Goal: Task Accomplishment & Management: Manage account settings

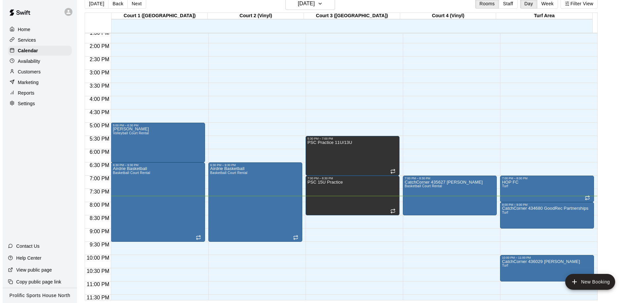
scroll to position [368, 0]
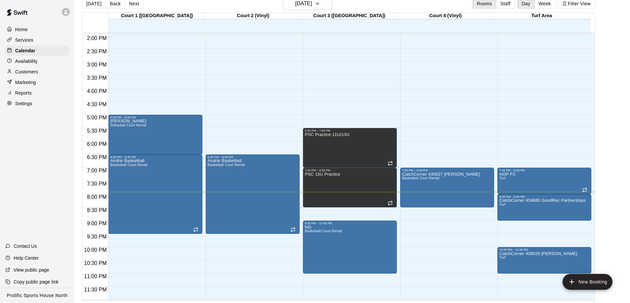
click at [62, 13] on div at bounding box center [66, 12] width 8 height 8
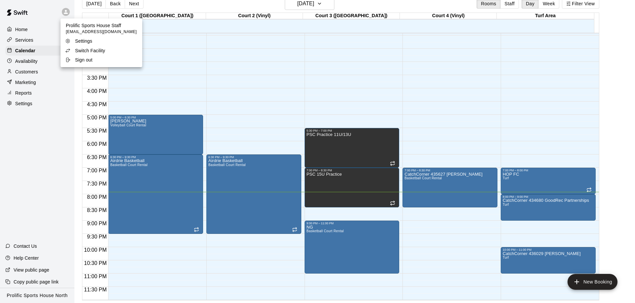
click at [82, 48] on p "Switch Facility" at bounding box center [90, 50] width 30 height 7
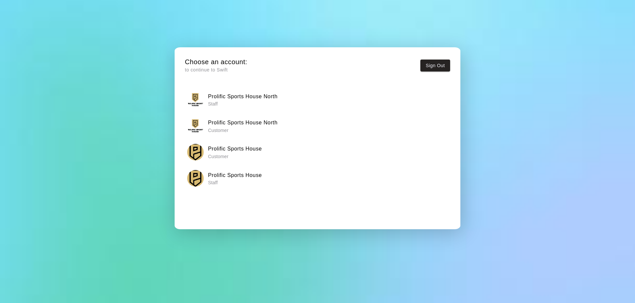
click at [248, 148] on h6 "Prolific Sports House" at bounding box center [235, 149] width 54 height 9
click at [251, 102] on p "Staff" at bounding box center [242, 104] width 69 height 7
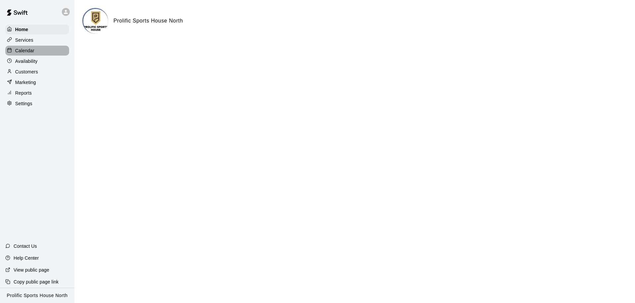
click at [17, 53] on p "Calendar" at bounding box center [24, 50] width 19 height 7
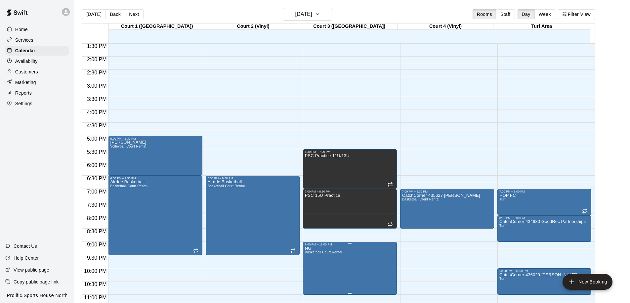
scroll to position [368, 0]
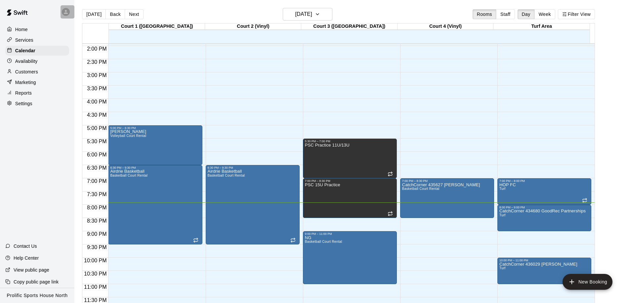
click at [68, 15] on div at bounding box center [68, 11] width 14 height 13
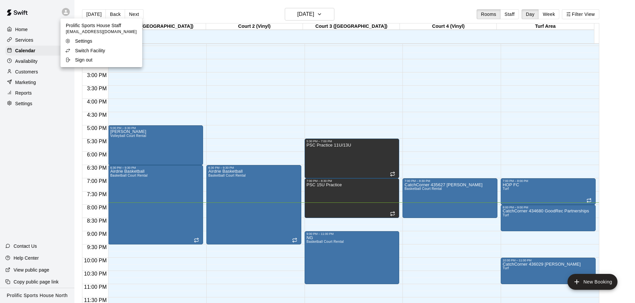
click at [91, 53] on p "Switch Facility" at bounding box center [90, 50] width 30 height 7
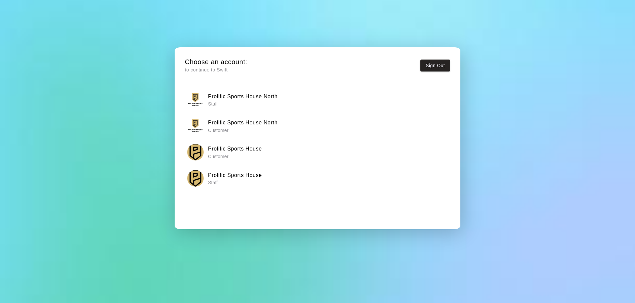
click at [247, 180] on p "Staff" at bounding box center [235, 182] width 54 height 7
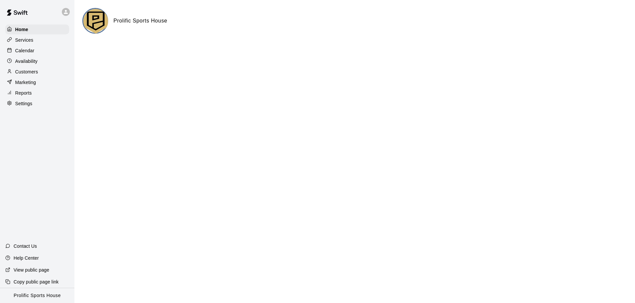
click at [49, 50] on div "Calendar" at bounding box center [37, 51] width 64 height 10
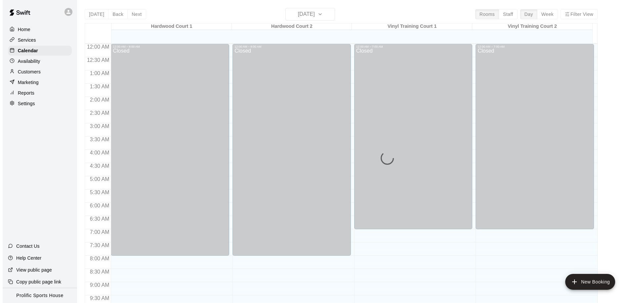
scroll to position [349, 0]
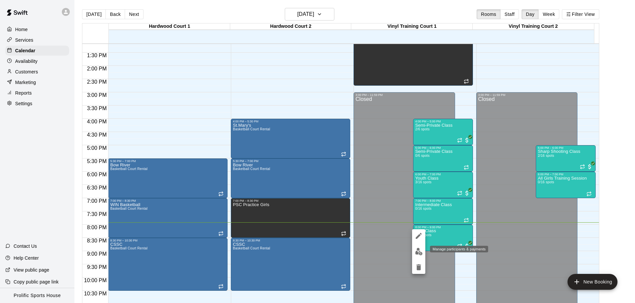
click at [415, 253] on img "edit" at bounding box center [419, 252] width 8 height 8
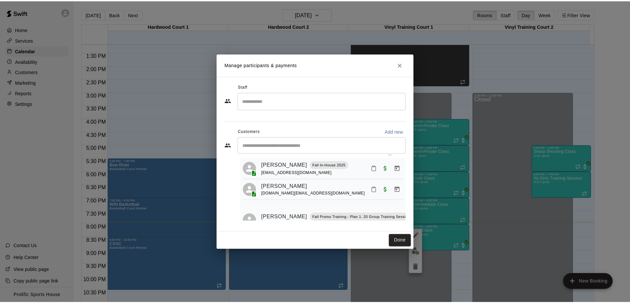
scroll to position [0, 0]
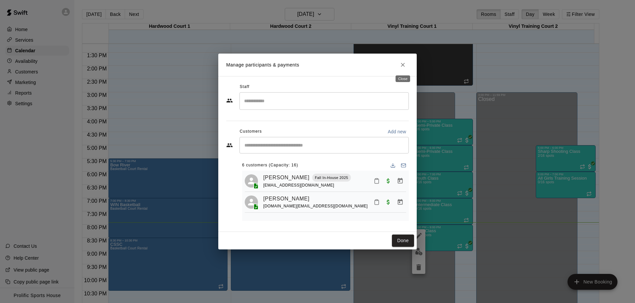
click at [401, 63] on icon "Close" at bounding box center [403, 65] width 7 height 7
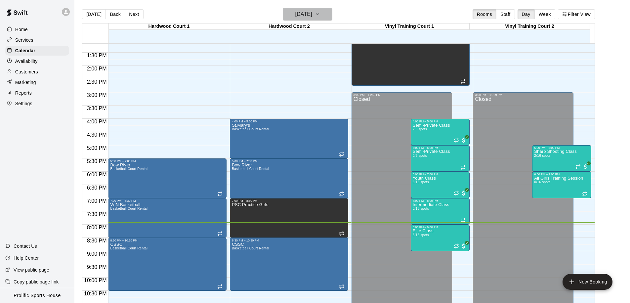
click at [312, 12] on h6 "[DATE]" at bounding box center [303, 14] width 17 height 9
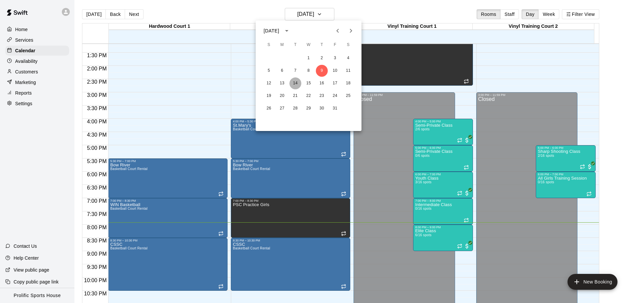
click at [291, 82] on button "14" at bounding box center [295, 83] width 12 height 12
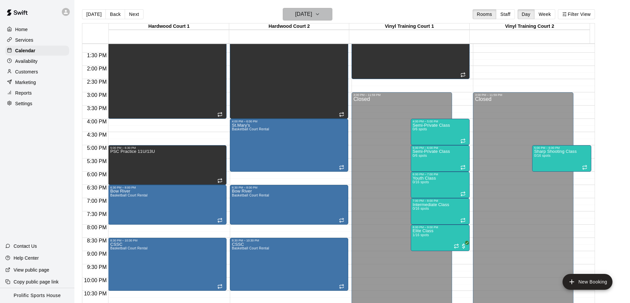
click at [309, 19] on h6 "[DATE]" at bounding box center [303, 14] width 17 height 9
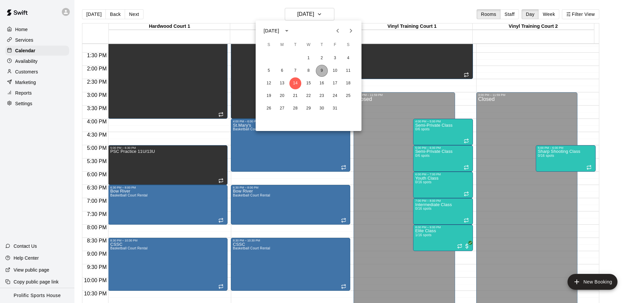
click at [322, 70] on button "9" at bounding box center [322, 71] width 12 height 12
